Goal: Task Accomplishment & Management: Use online tool/utility

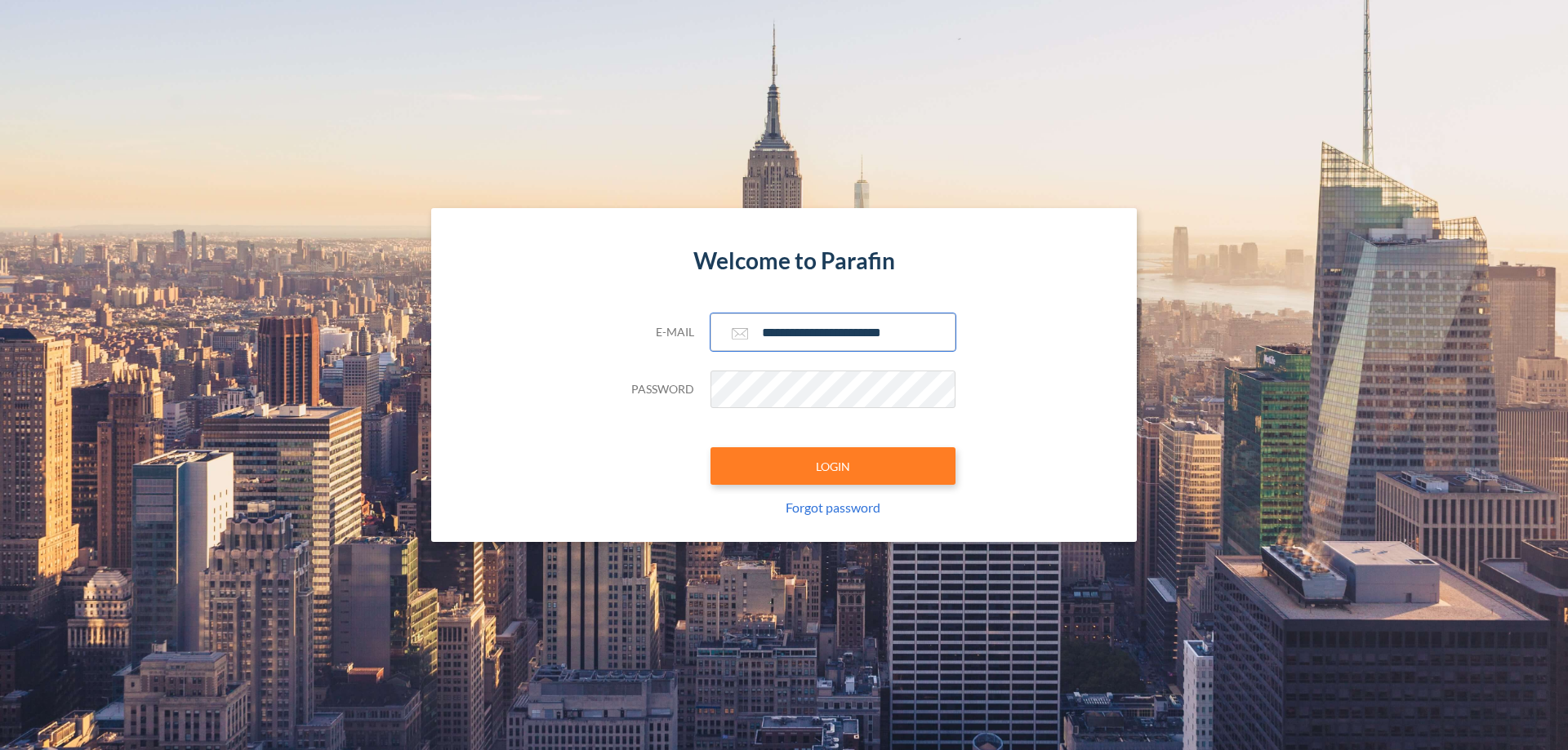
type input "**********"
click at [833, 466] on button "LOGIN" at bounding box center [833, 466] width 245 height 38
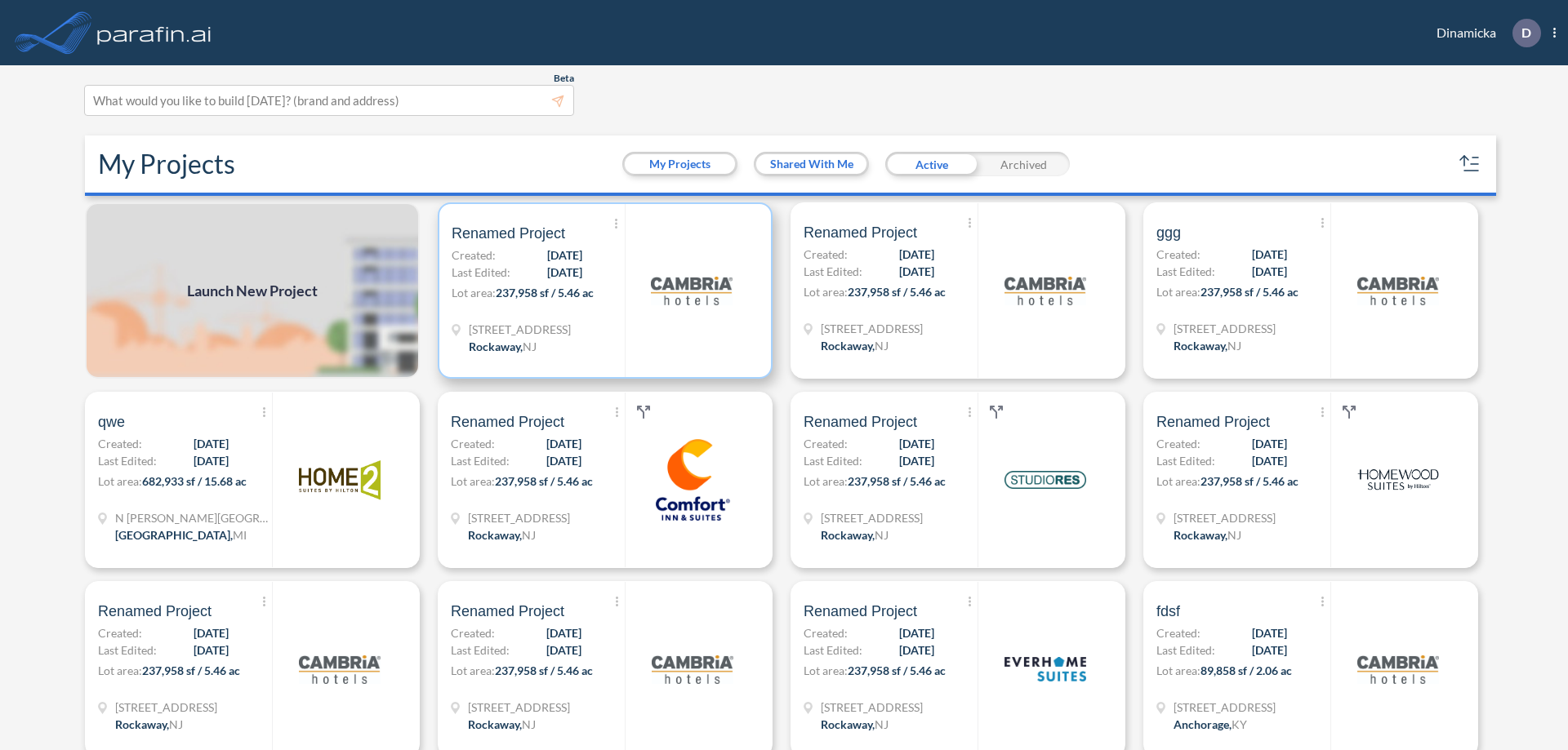
scroll to position [4, 0]
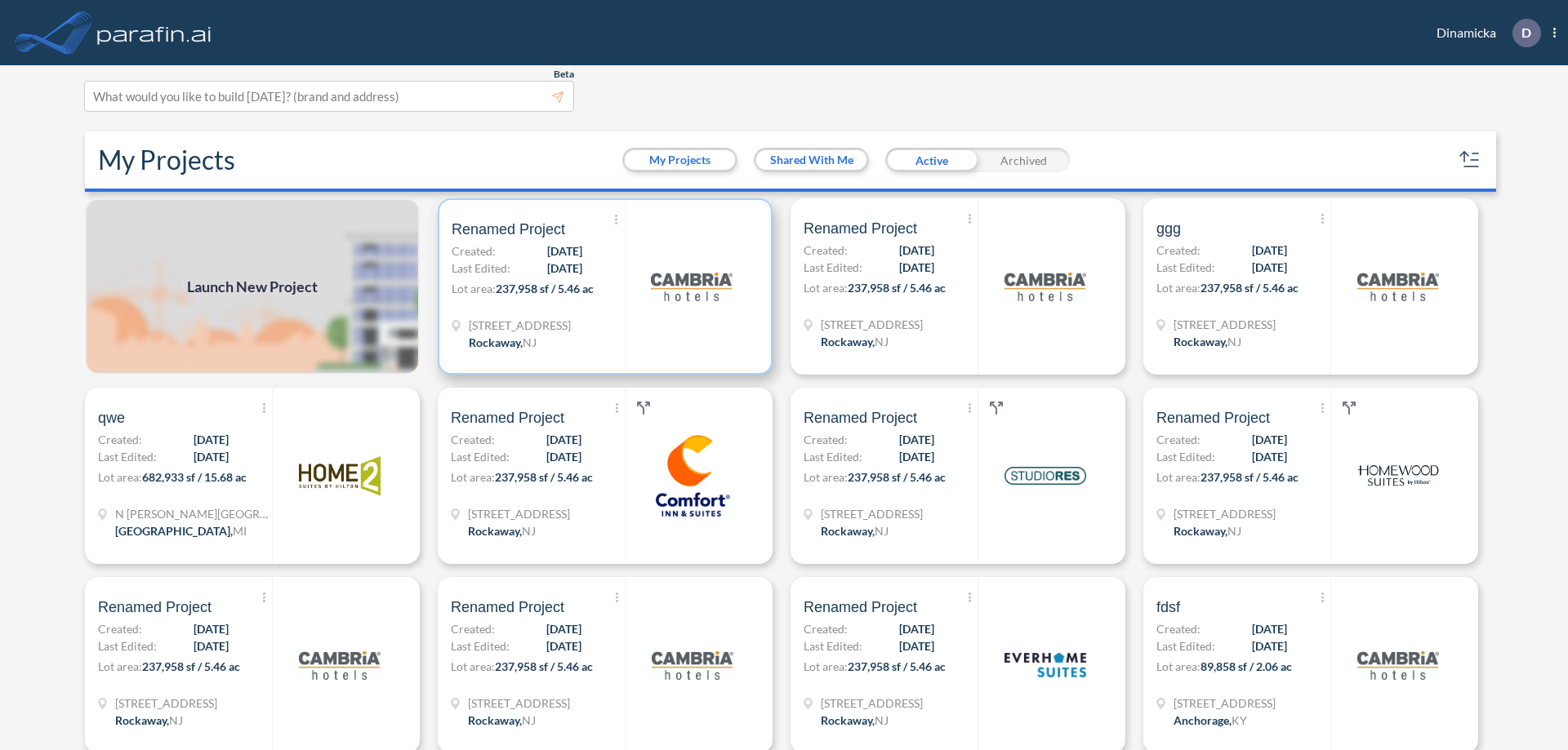
click at [602, 286] on p "Lot area: 237,958 sf / 5.46 ac" at bounding box center [538, 292] width 173 height 24
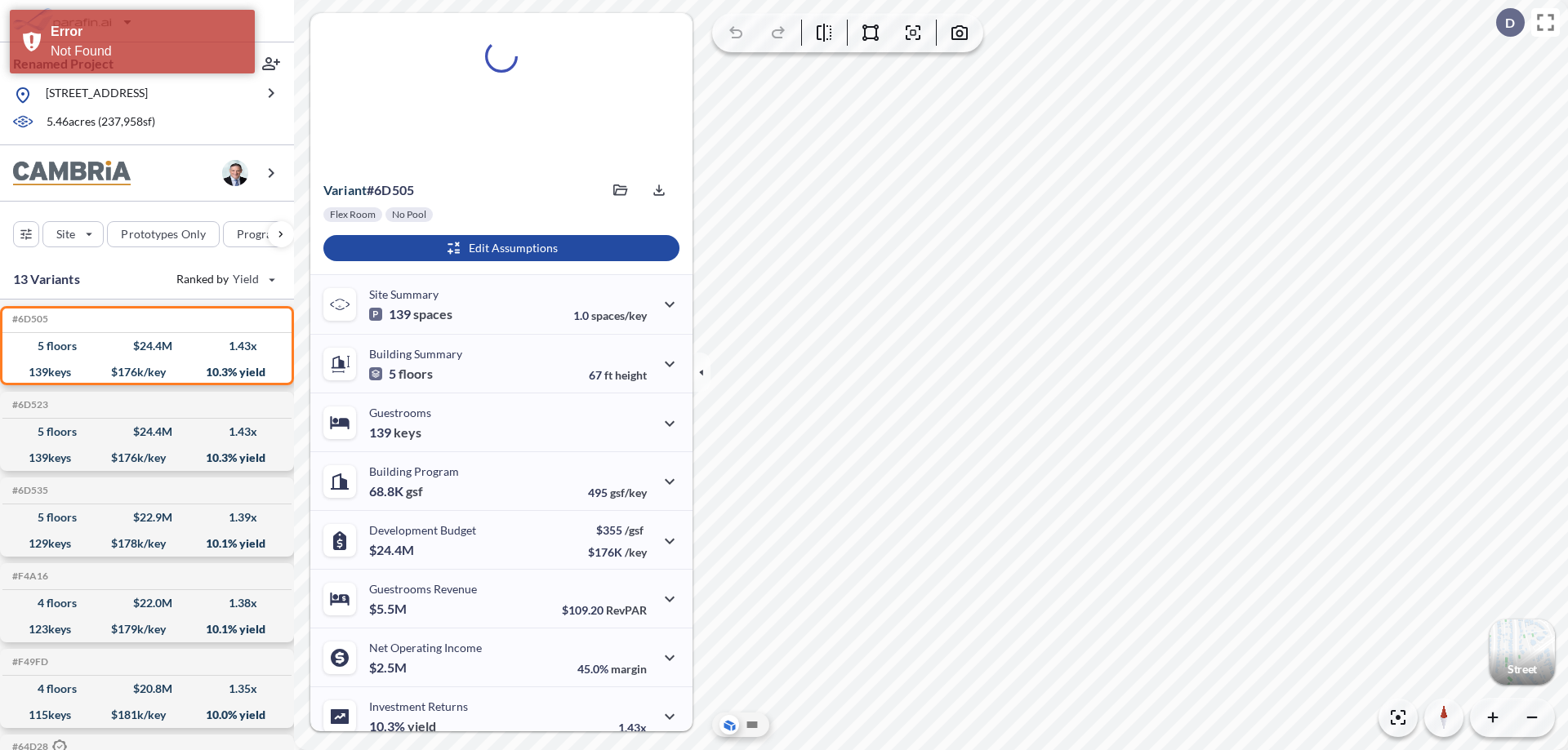
scroll to position [83, 0]
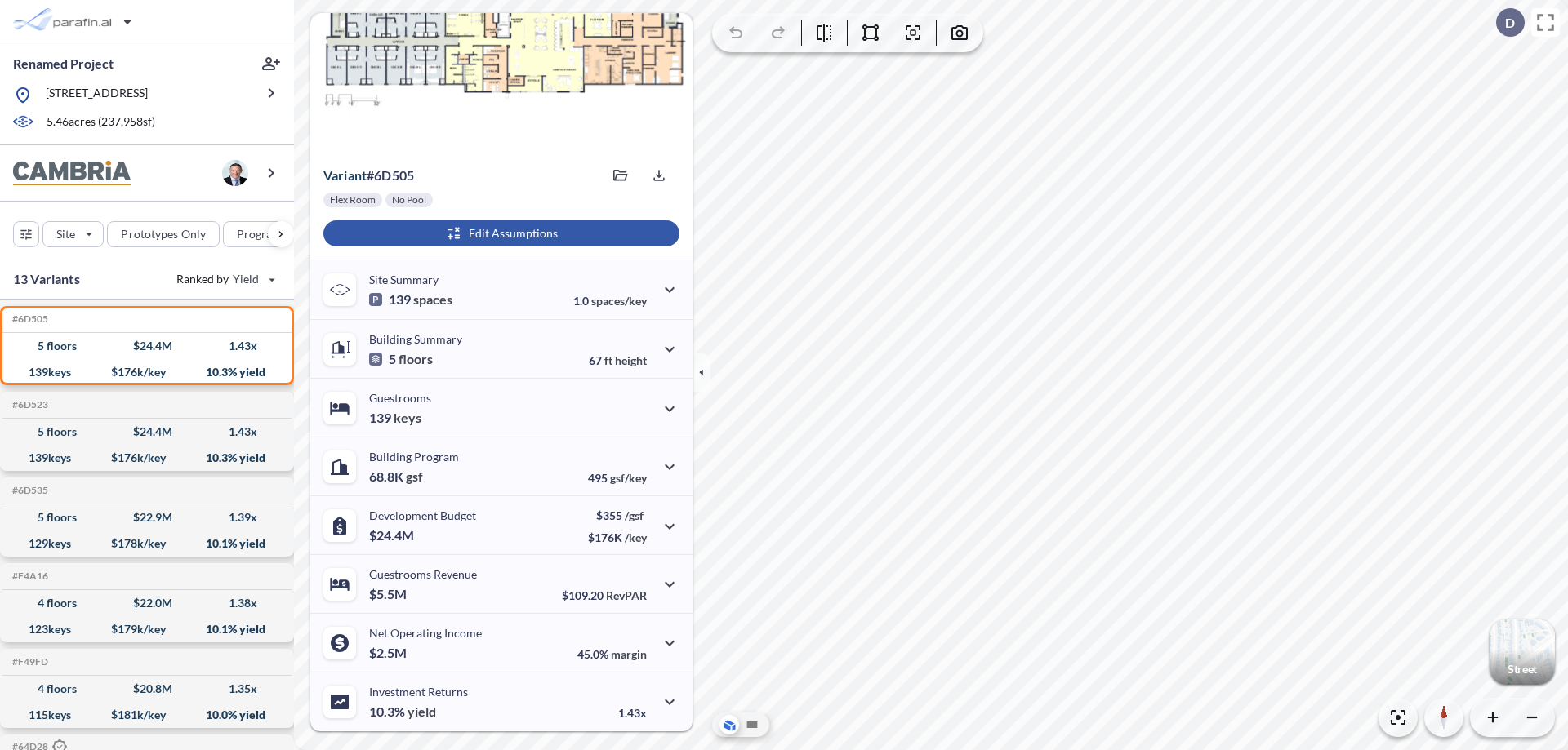
click at [499, 234] on div "button" at bounding box center [501, 233] width 356 height 26
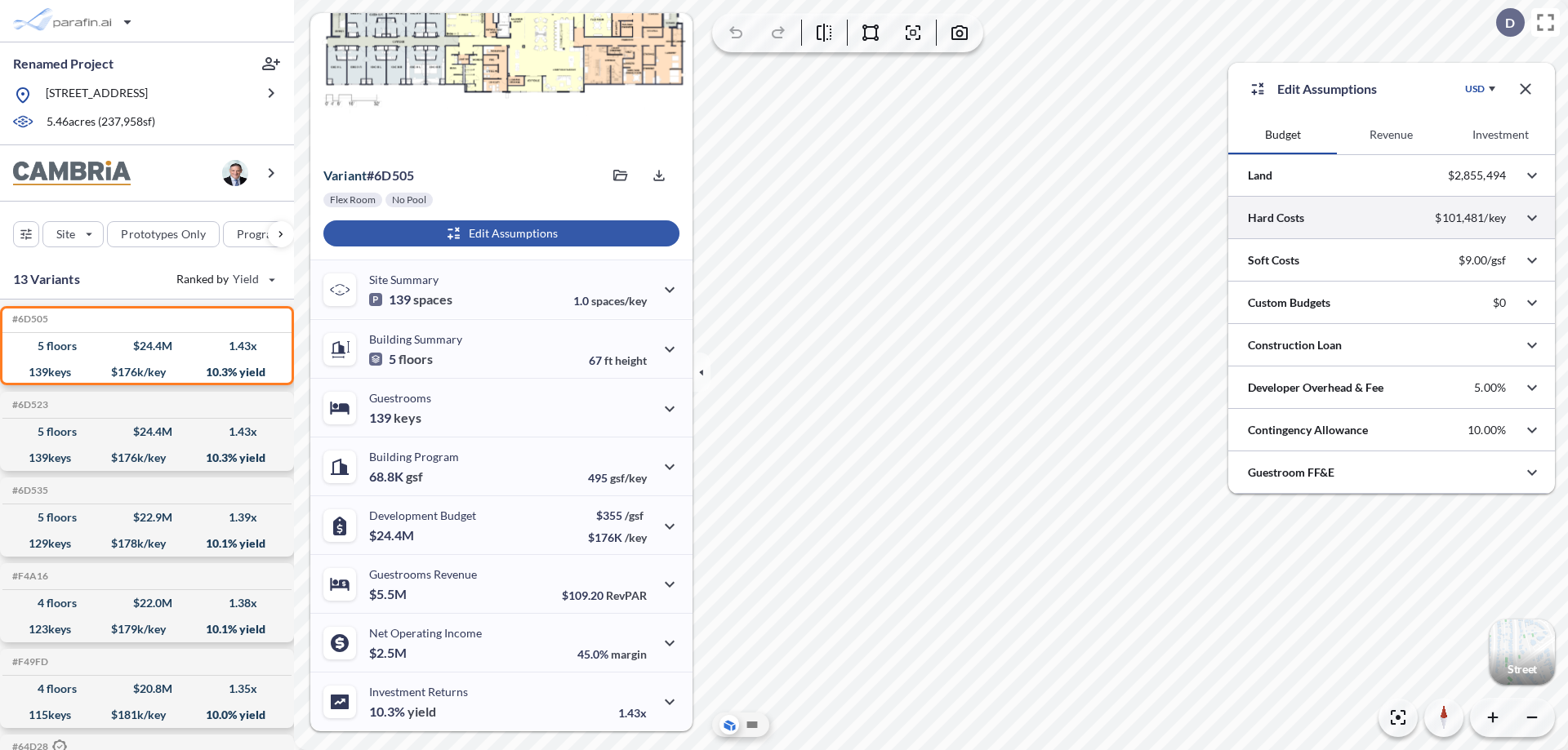
click at [1391, 218] on div at bounding box center [1390, 217] width 327 height 41
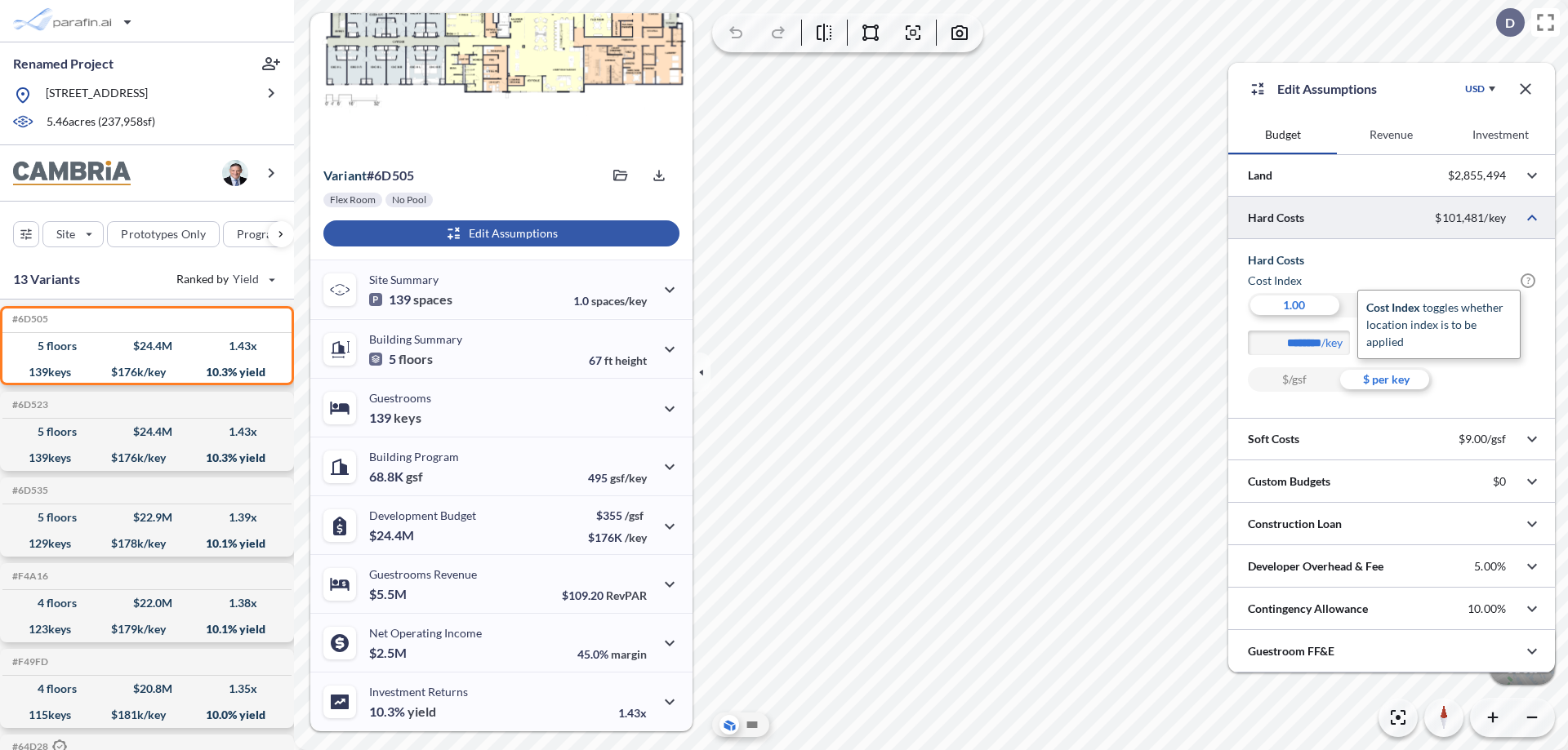
click at [1528, 281] on span "?" at bounding box center [1528, 280] width 15 height 15
